Goal: Find contact information

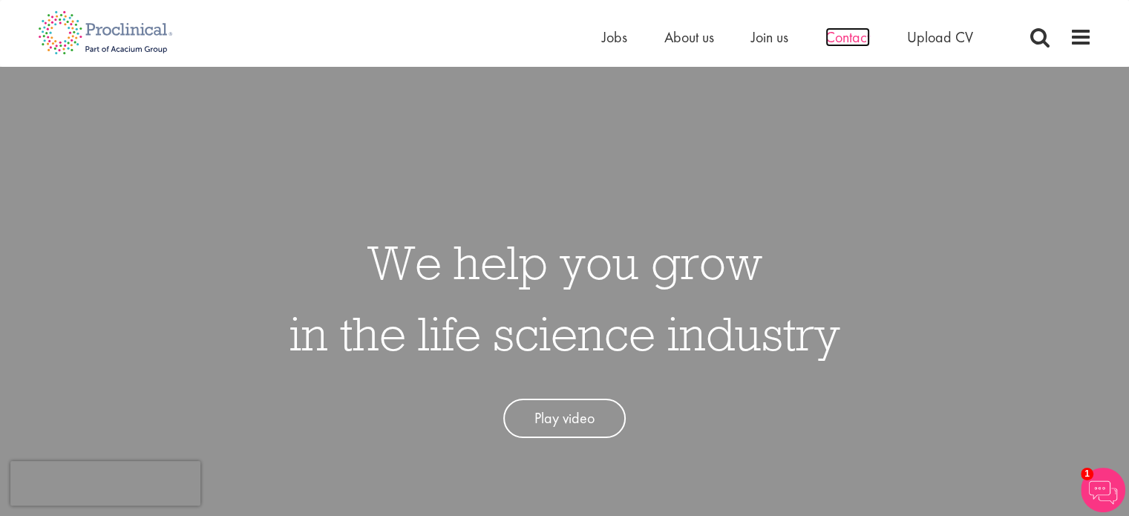
click at [843, 36] on span "Contact" at bounding box center [848, 36] width 45 height 19
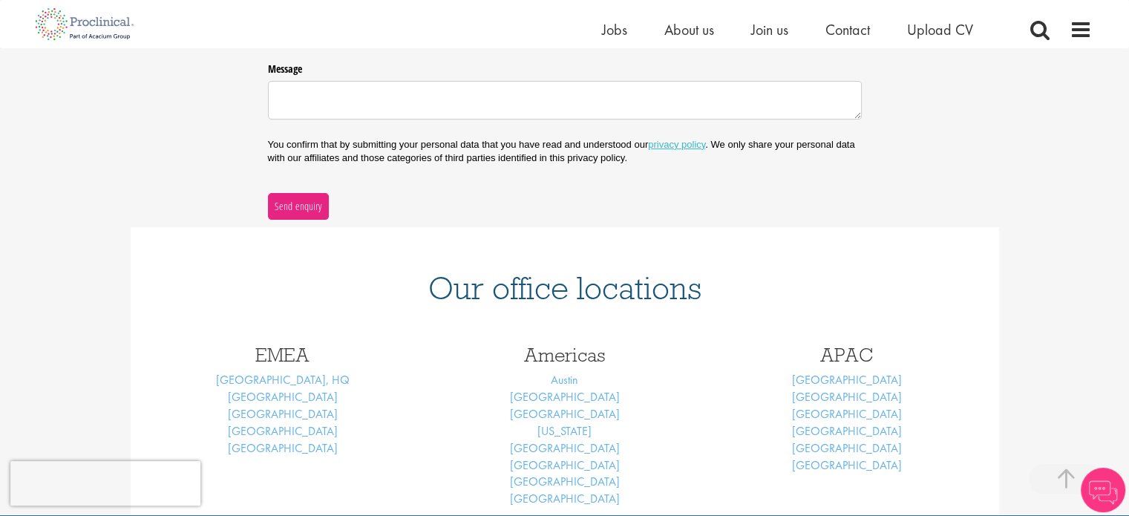
scroll to position [520, 0]
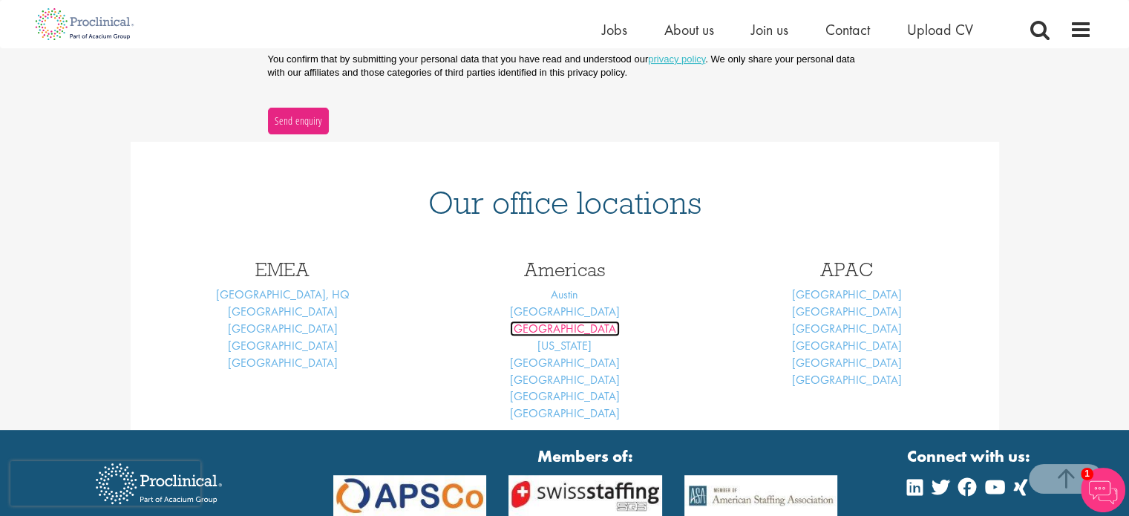
click at [575, 330] on link "[GEOGRAPHIC_DATA]" at bounding box center [565, 329] width 110 height 16
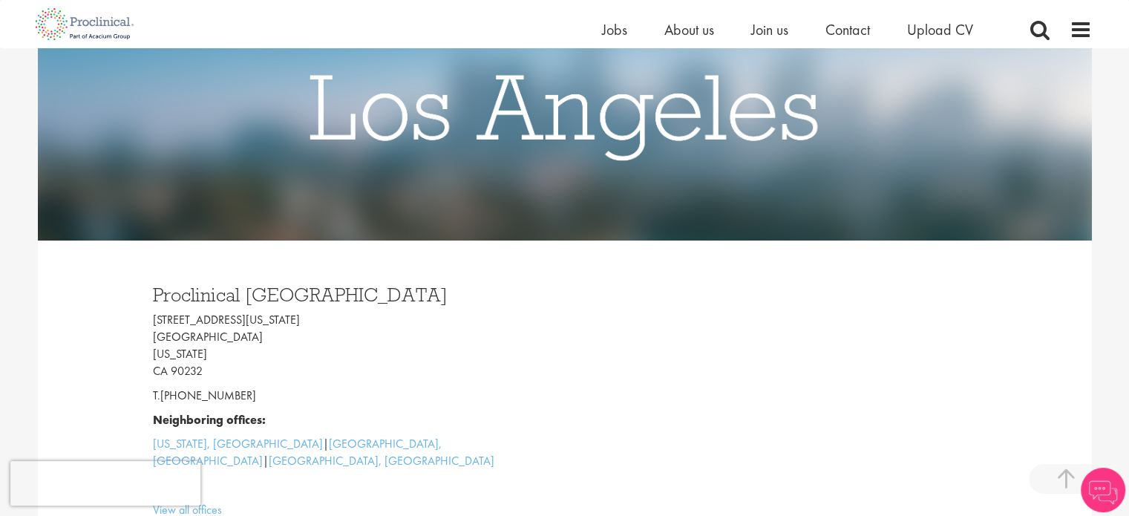
scroll to position [446, 0]
